Goal: Learn about a topic: Learn about a topic

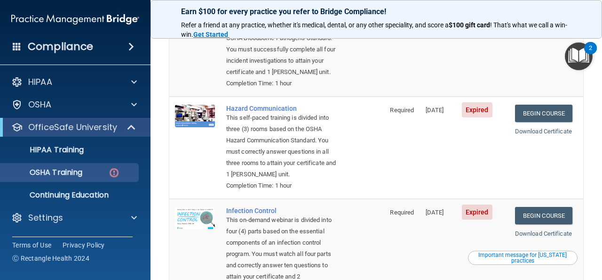
scroll to position [135, 0]
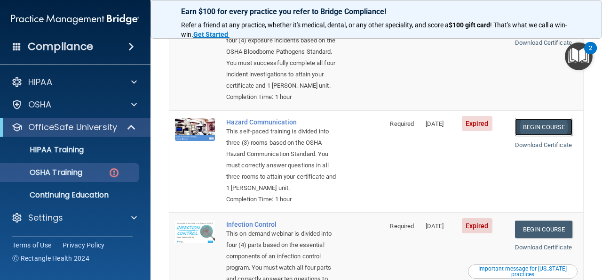
click at [547, 122] on link "Begin Course" at bounding box center [543, 126] width 57 height 17
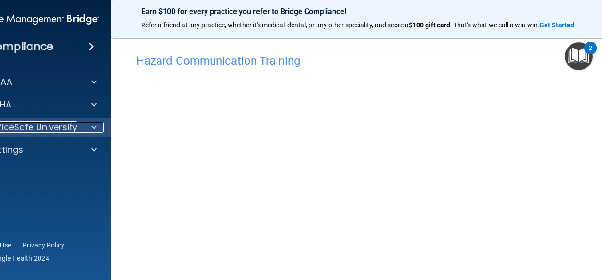
click at [94, 125] on span at bounding box center [94, 126] width 6 height 11
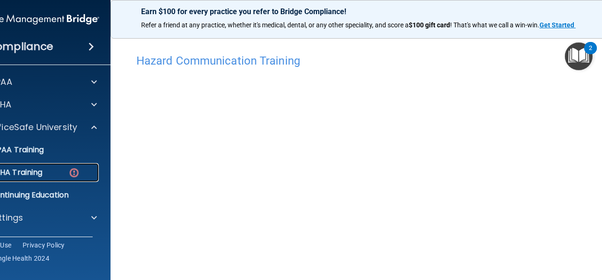
click at [47, 174] on div "OSHA Training" at bounding box center [30, 172] width 128 height 9
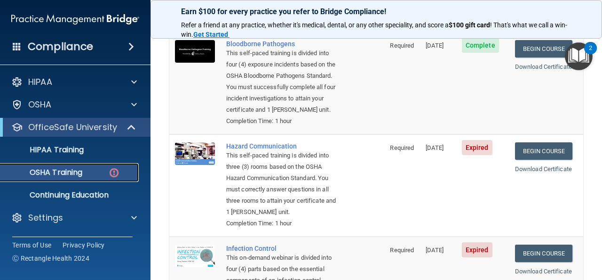
scroll to position [112, 0]
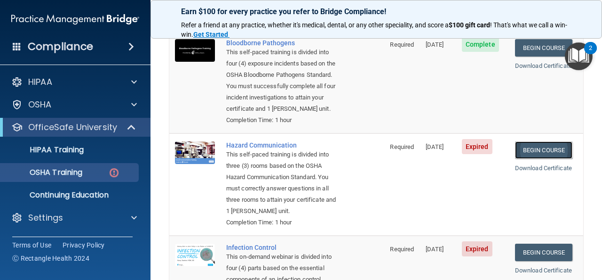
click at [539, 146] on link "Begin Course" at bounding box center [543, 149] width 57 height 17
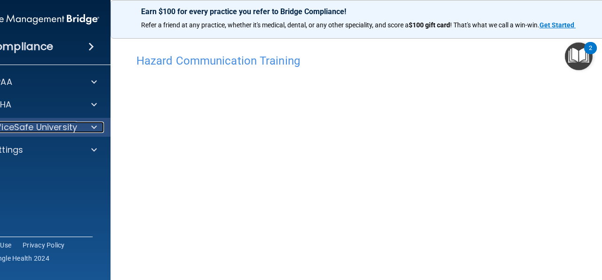
click at [96, 125] on span at bounding box center [94, 126] width 6 height 11
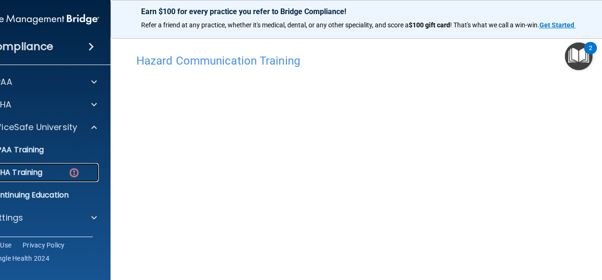
click at [38, 170] on p "OSHA Training" at bounding box center [4, 172] width 76 height 9
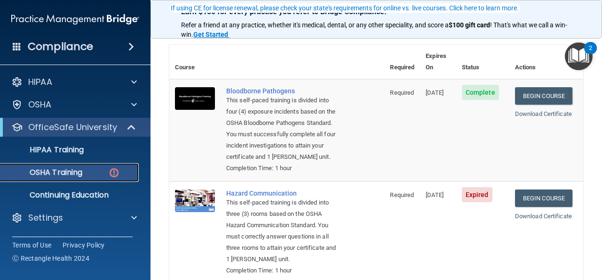
scroll to position [94, 0]
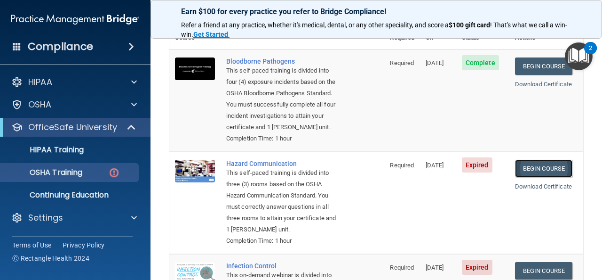
click at [554, 165] on link "Begin Course" at bounding box center [543, 168] width 57 height 17
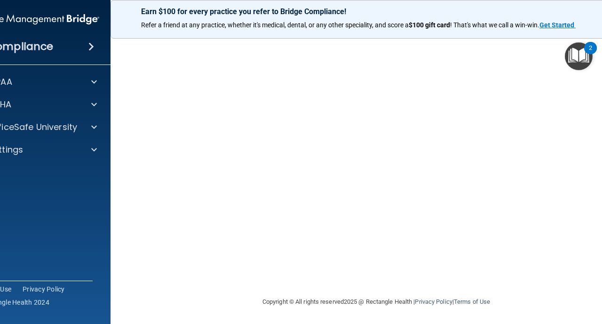
scroll to position [30, 0]
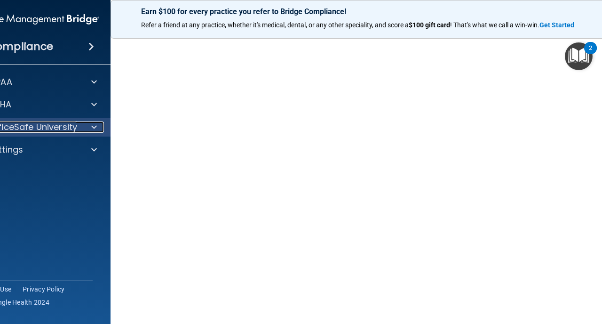
click at [91, 128] on span at bounding box center [94, 126] width 6 height 11
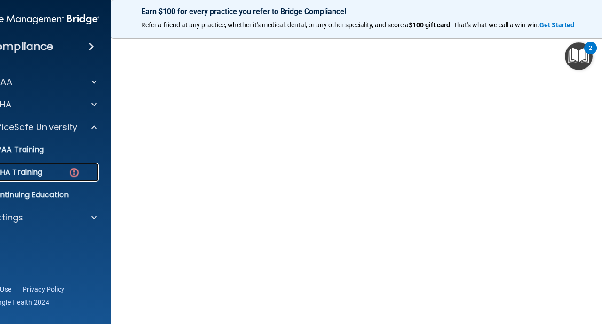
click at [26, 172] on p "OSHA Training" at bounding box center [4, 172] width 76 height 9
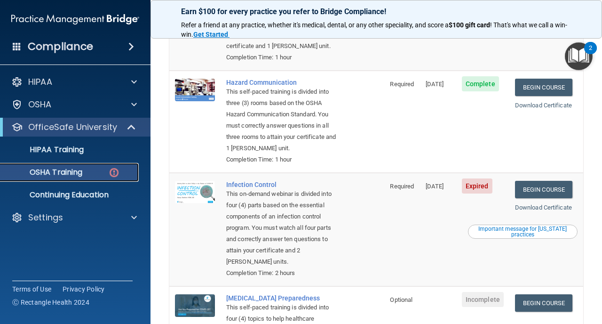
scroll to position [175, 0]
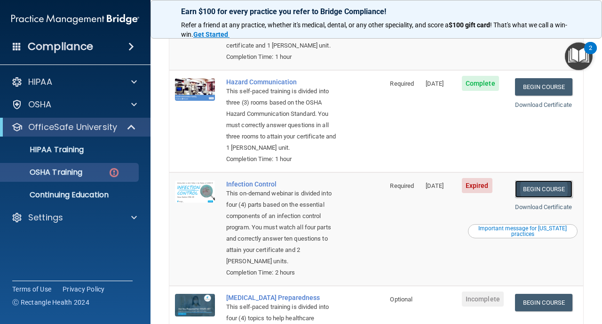
click at [546, 180] on link "Begin Course" at bounding box center [543, 188] width 57 height 17
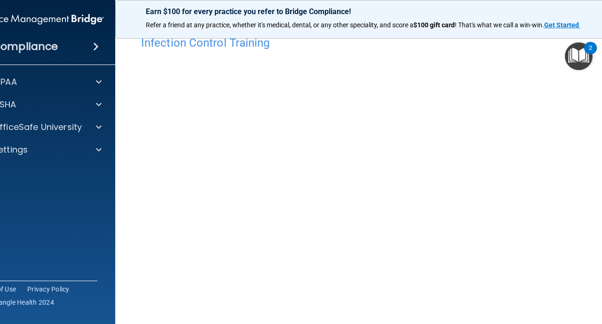
scroll to position [32, 0]
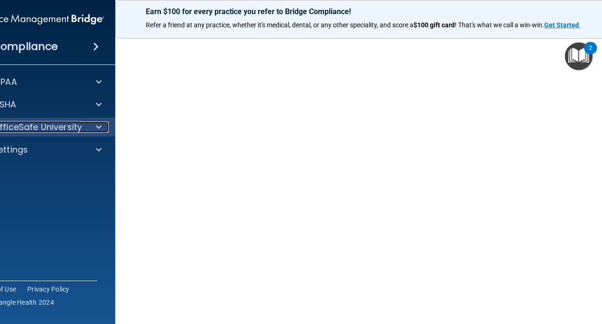
click at [95, 123] on div at bounding box center [98, 126] width 24 height 11
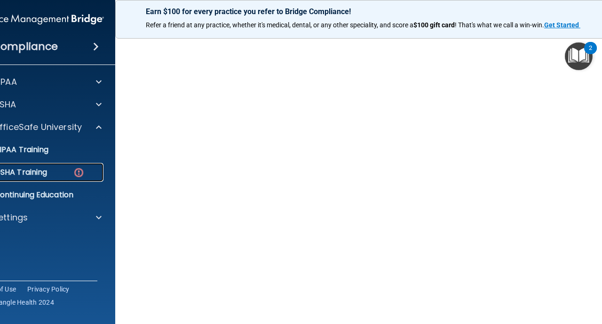
click at [59, 173] on div "OSHA Training" at bounding box center [35, 172] width 128 height 9
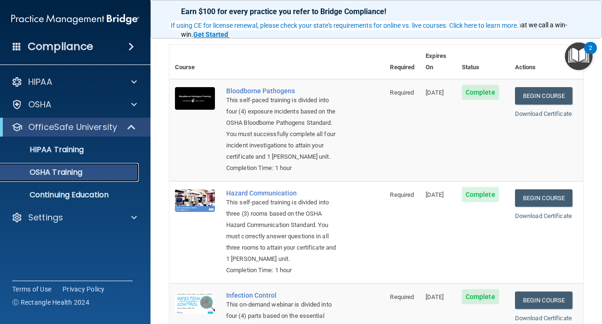
scroll to position [49, 0]
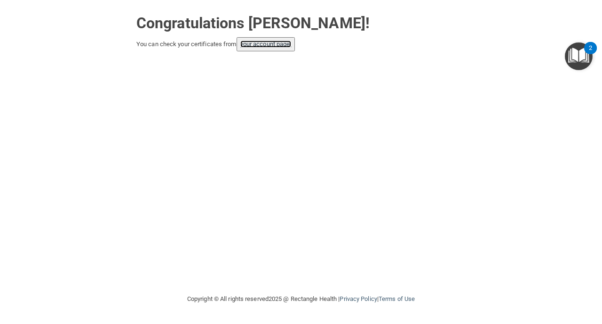
click at [282, 42] on link "your account page!" at bounding box center [266, 43] width 51 height 7
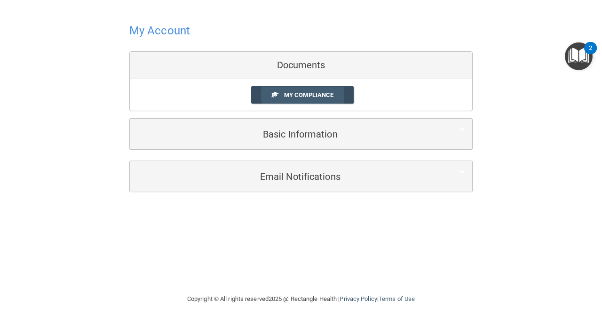
click at [309, 92] on span "My Compliance" at bounding box center [308, 94] width 49 height 7
